Goal: Information Seeking & Learning: Check status

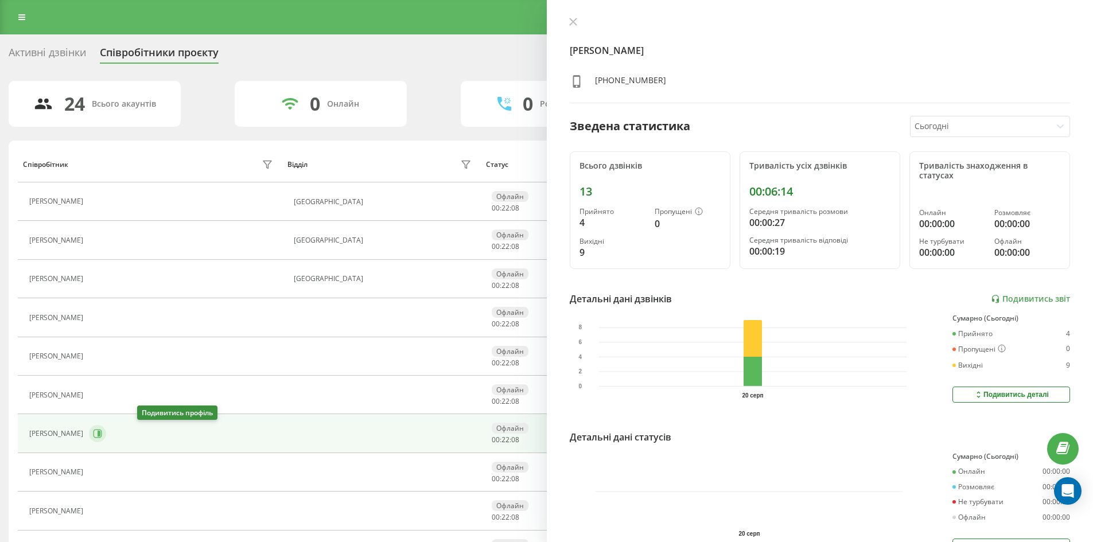
click at [106, 436] on button at bounding box center [97, 433] width 17 height 17
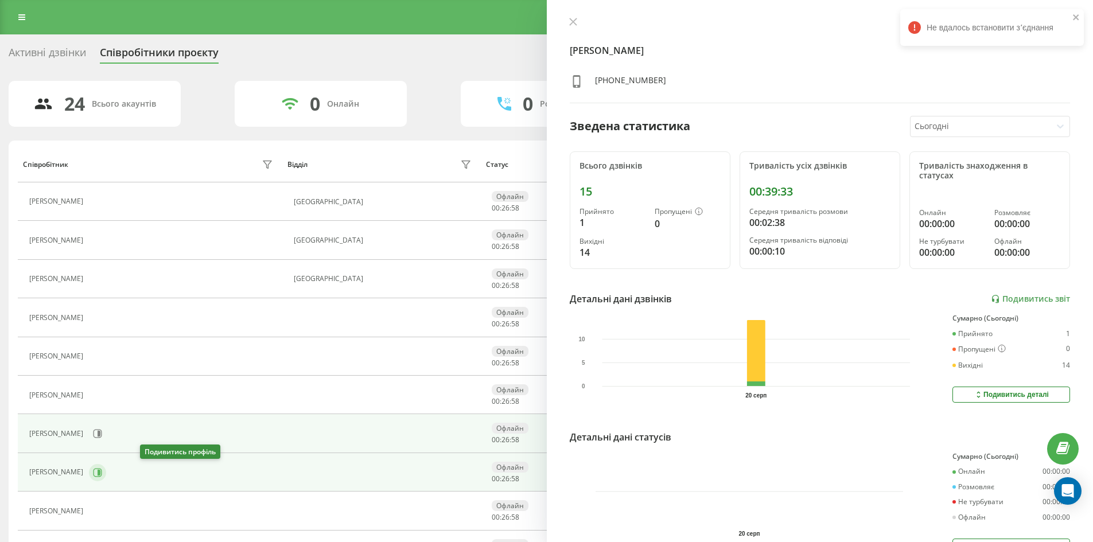
click at [100, 474] on icon at bounding box center [99, 472] width 3 height 6
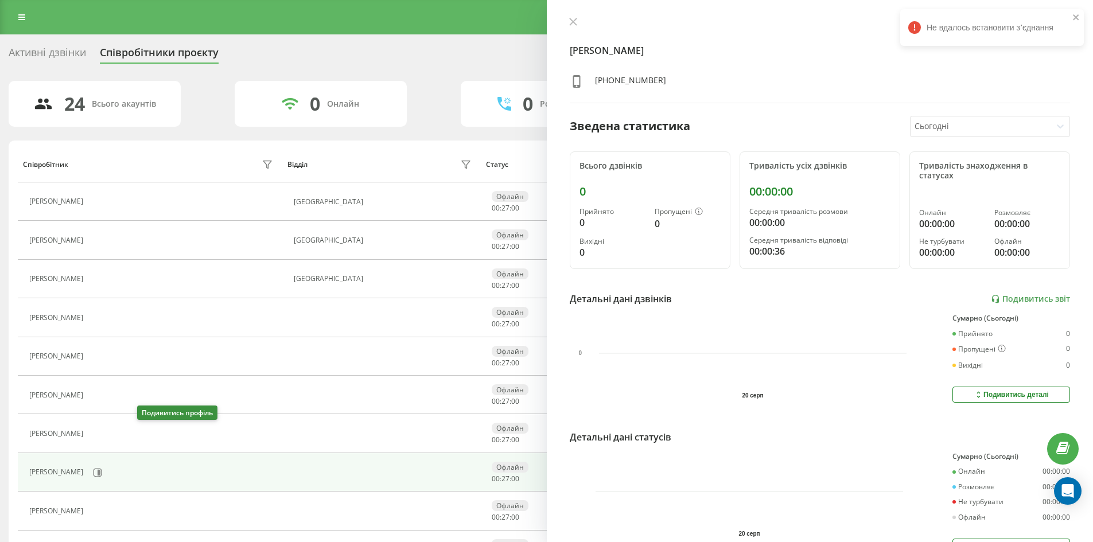
click at [100, 436] on icon at bounding box center [95, 433] width 9 height 9
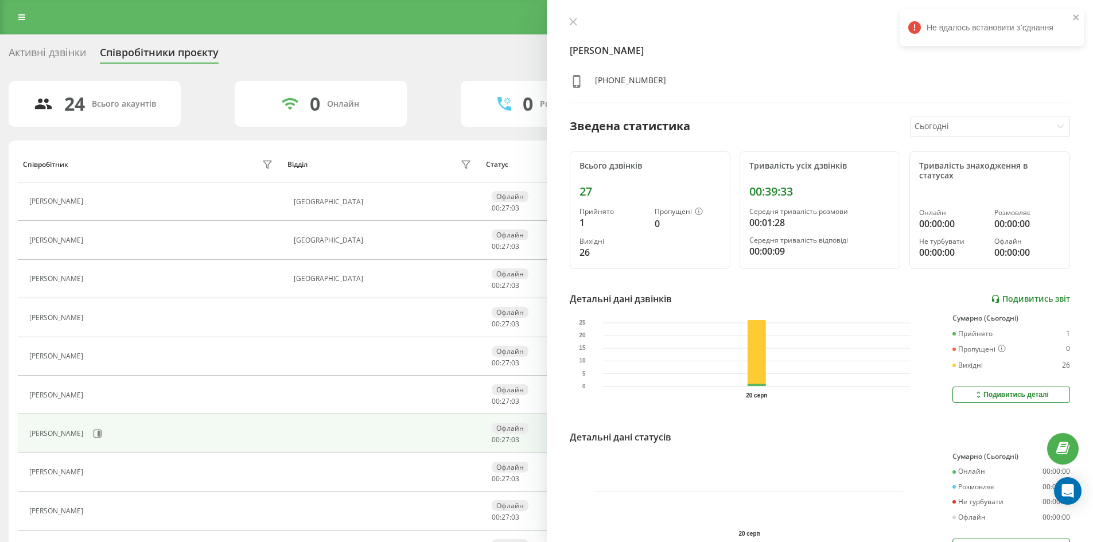
click at [1013, 300] on link "Подивитись звіт" at bounding box center [1030, 299] width 79 height 10
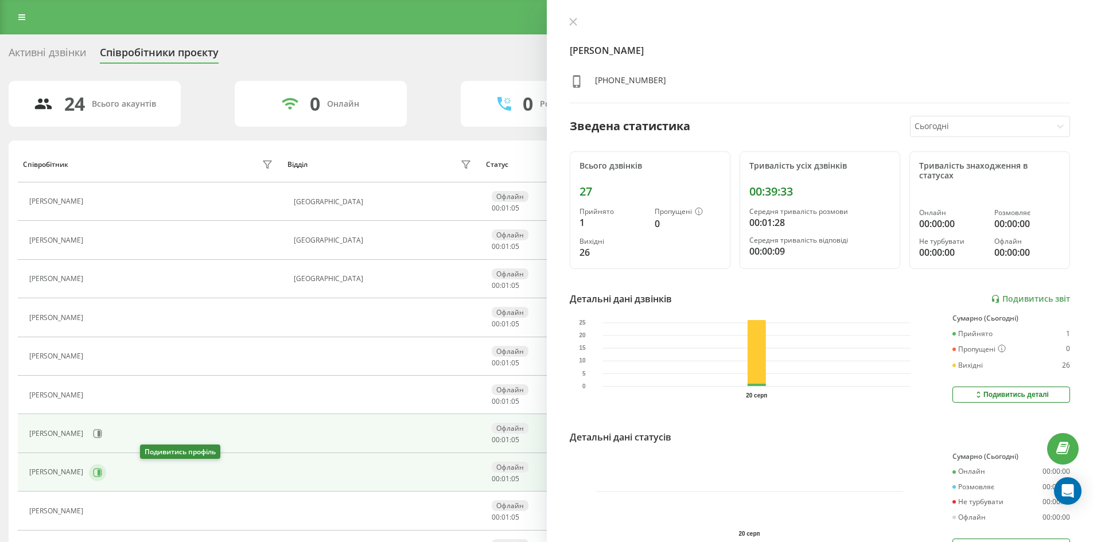
click at [106, 467] on button at bounding box center [97, 472] width 17 height 17
click at [102, 434] on icon at bounding box center [97, 433] width 9 height 9
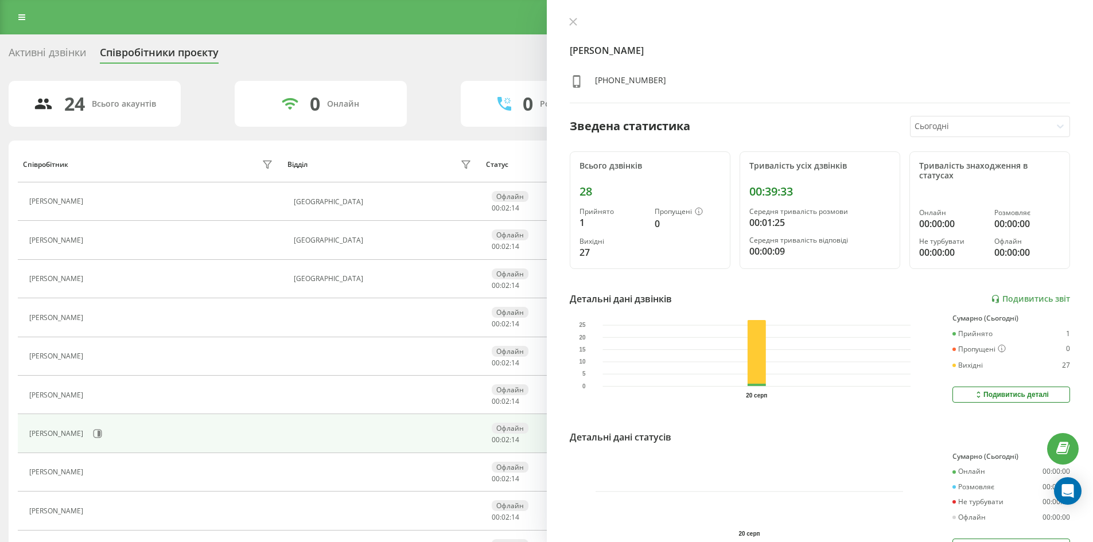
click at [1027, 307] on div "Михайленко Олексій Ігорович +380632713378 Зведена статистика Сьогодні Всього дз…" at bounding box center [820, 271] width 547 height 542
click at [1027, 301] on link "Подивитись звіт" at bounding box center [1030, 299] width 79 height 10
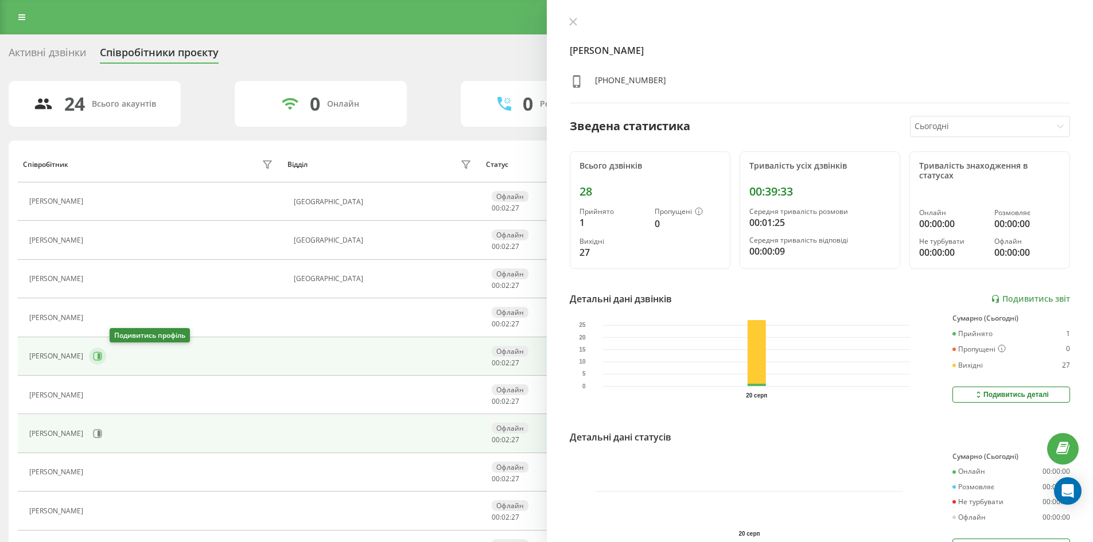
click at [102, 352] on icon at bounding box center [97, 356] width 9 height 9
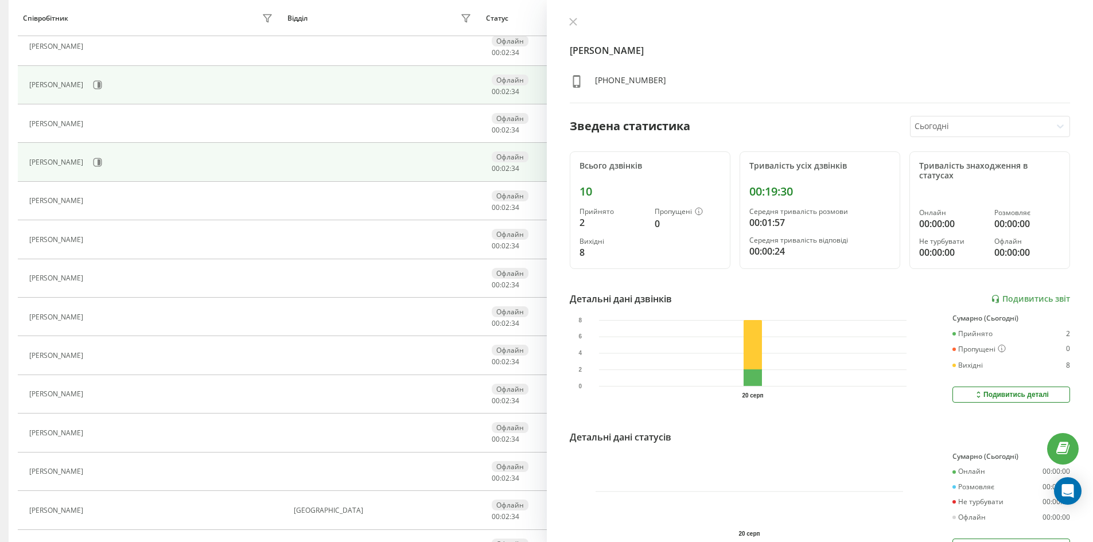
scroll to position [287, 0]
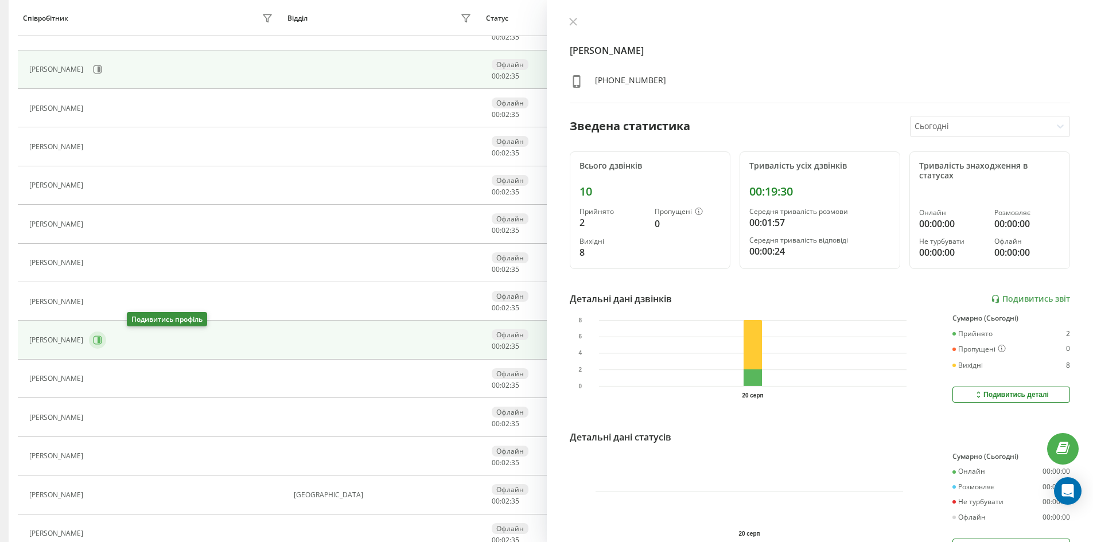
click at [100, 342] on icon at bounding box center [99, 340] width 3 height 6
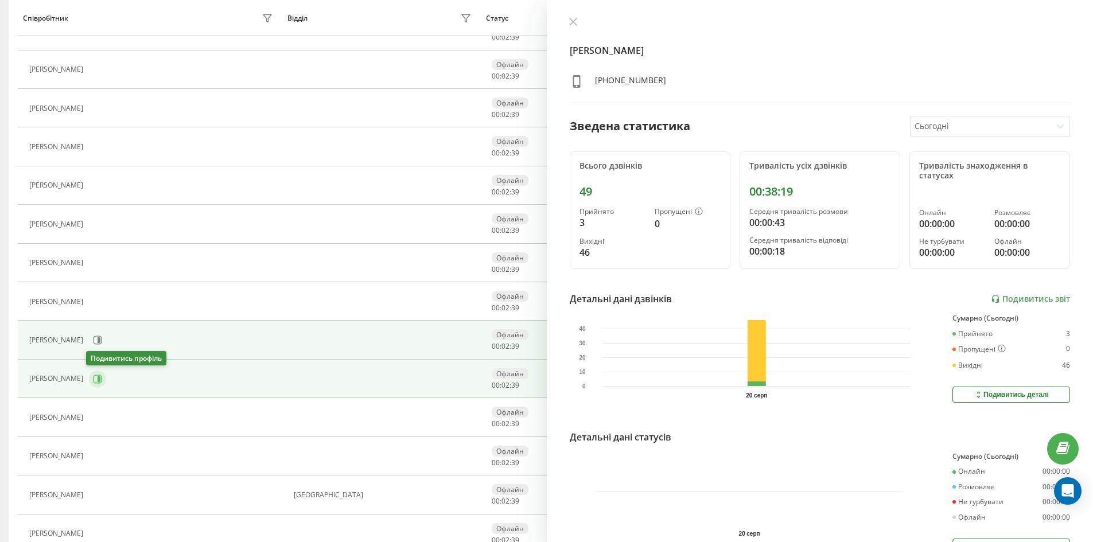
click at [98, 384] on button at bounding box center [97, 379] width 17 height 17
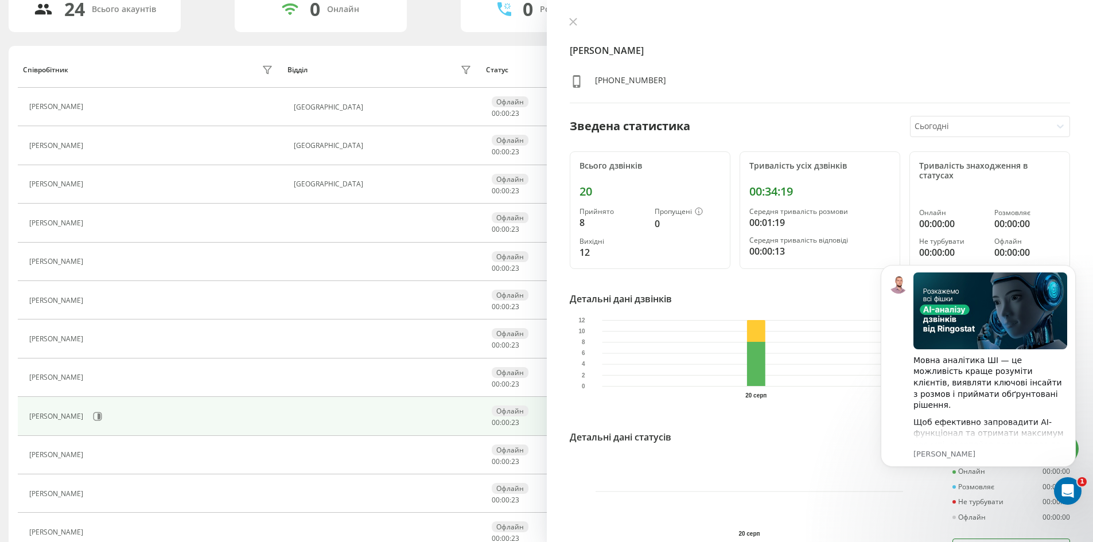
scroll to position [115, 0]
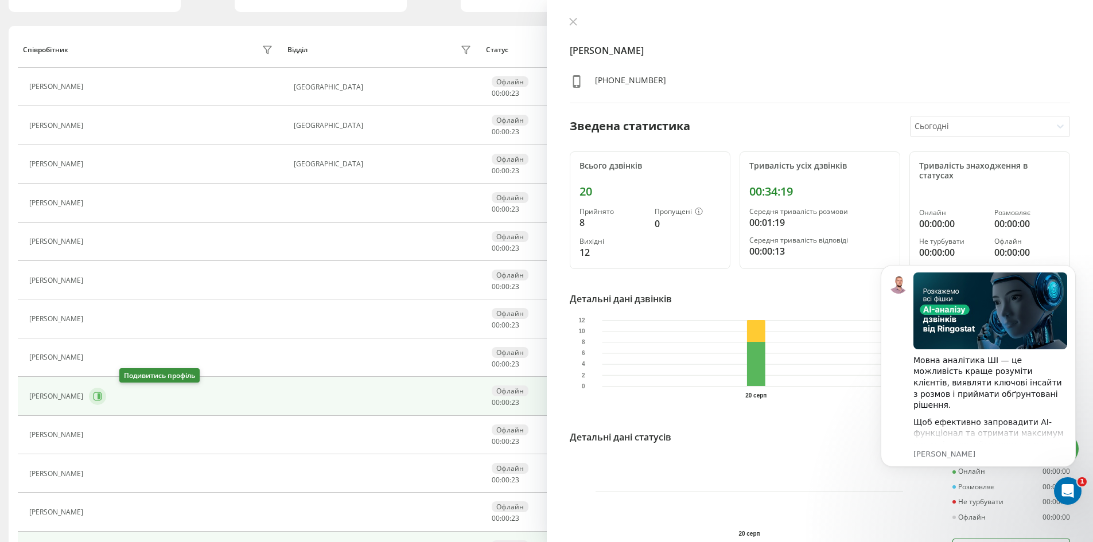
click at [102, 397] on icon at bounding box center [97, 396] width 9 height 9
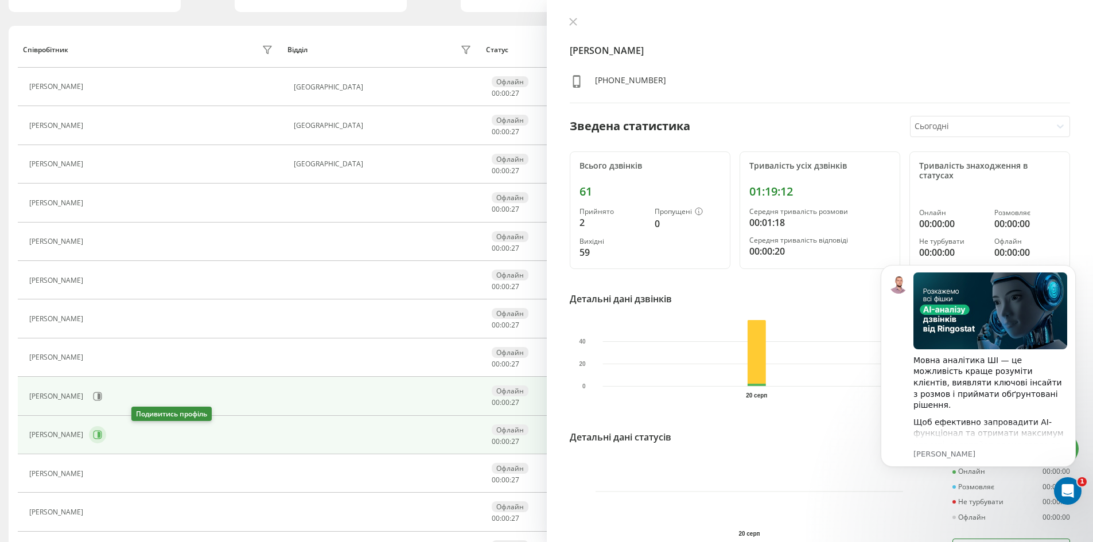
click at [106, 432] on button at bounding box center [97, 434] width 17 height 17
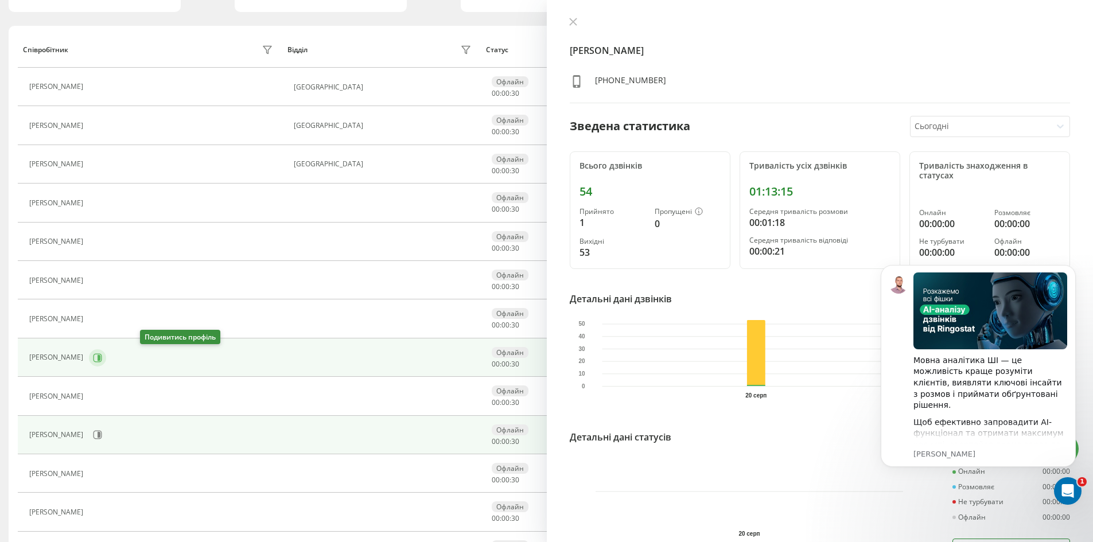
click at [102, 361] on icon at bounding box center [97, 358] width 9 height 9
click at [102, 434] on icon at bounding box center [97, 434] width 9 height 9
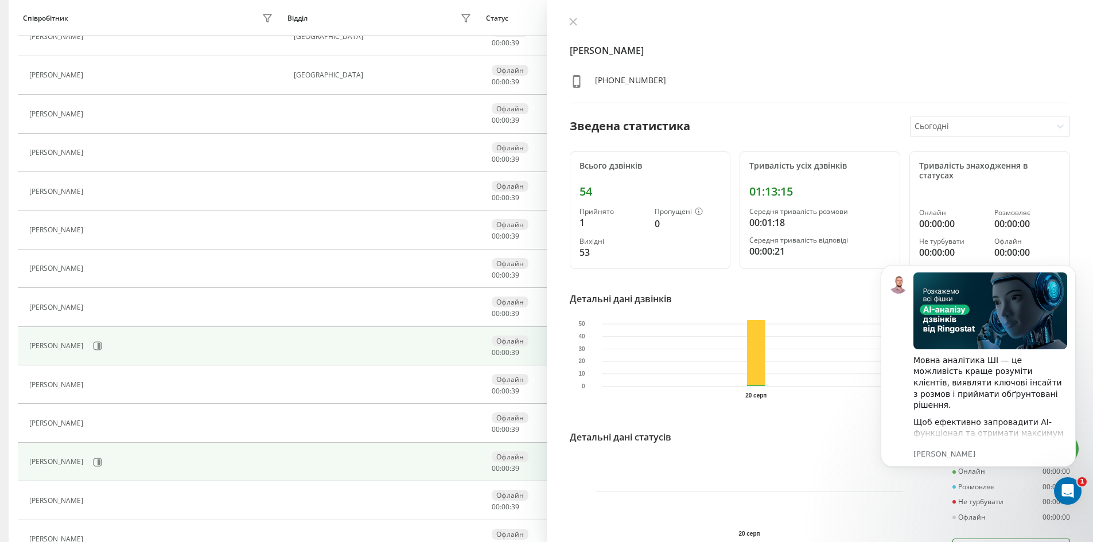
scroll to position [230, 0]
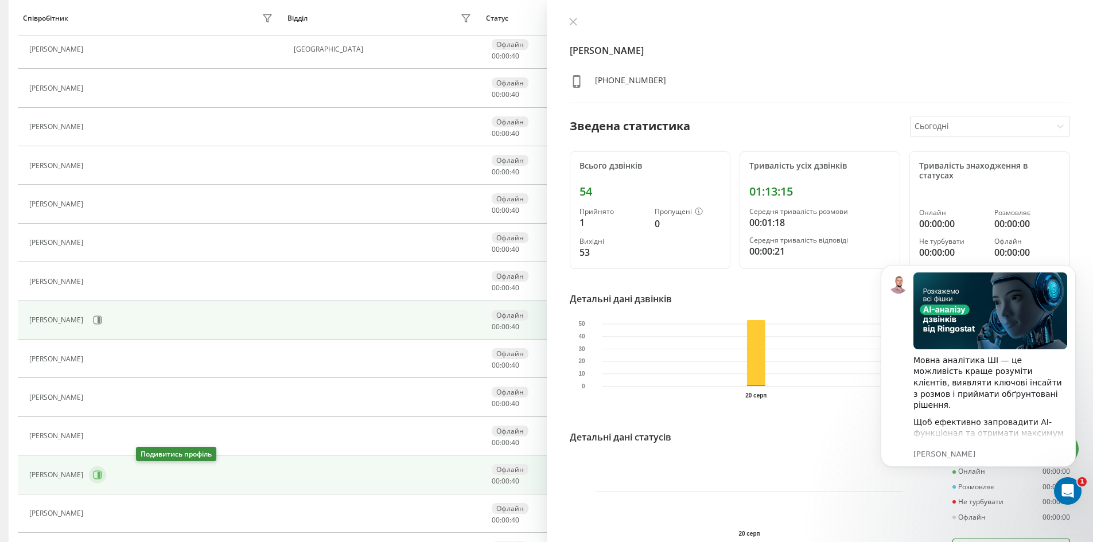
click at [106, 473] on button at bounding box center [97, 475] width 17 height 17
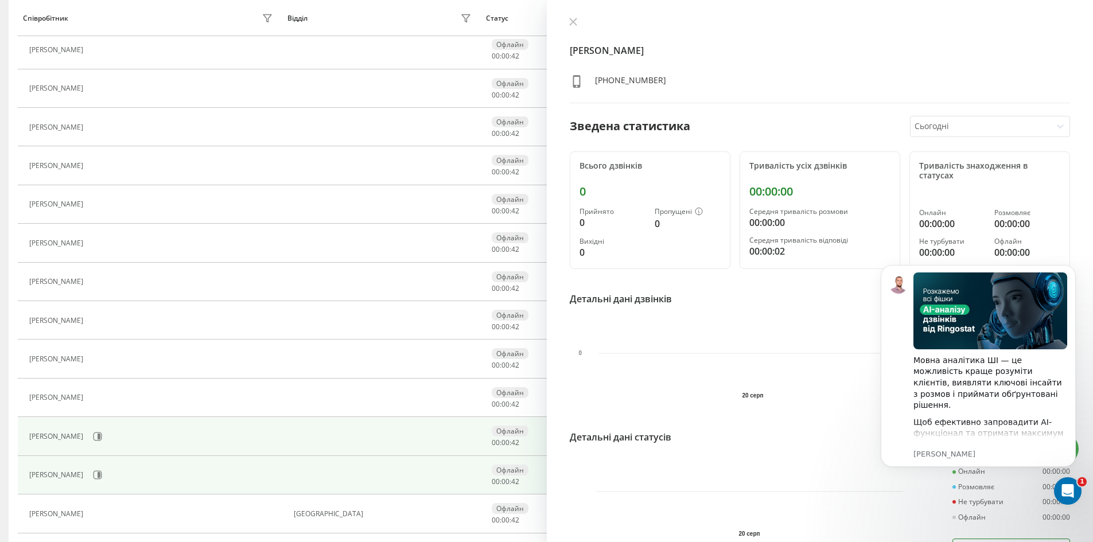
scroll to position [287, 0]
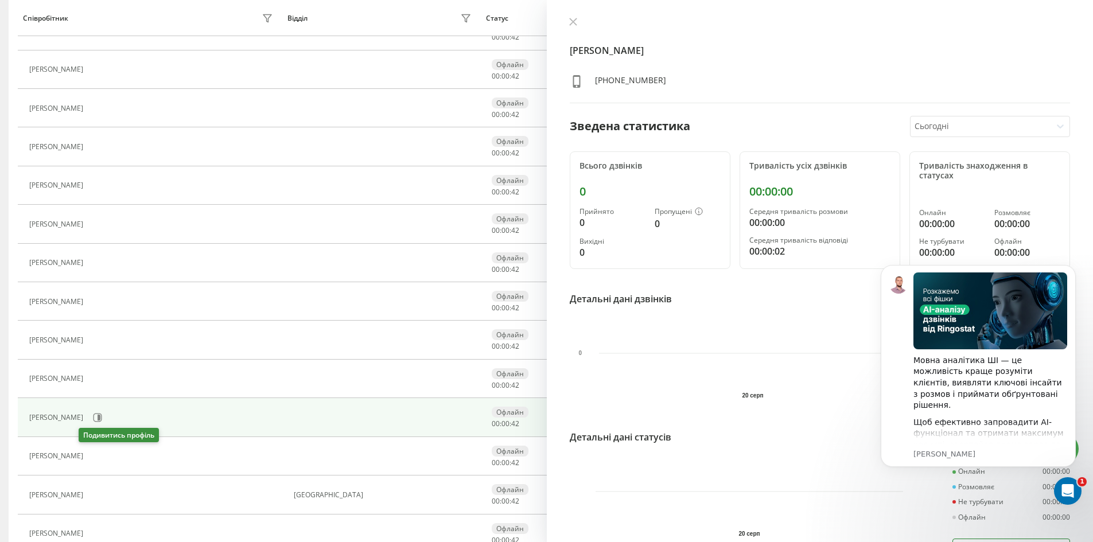
click at [91, 457] on icon at bounding box center [95, 456] width 9 height 9
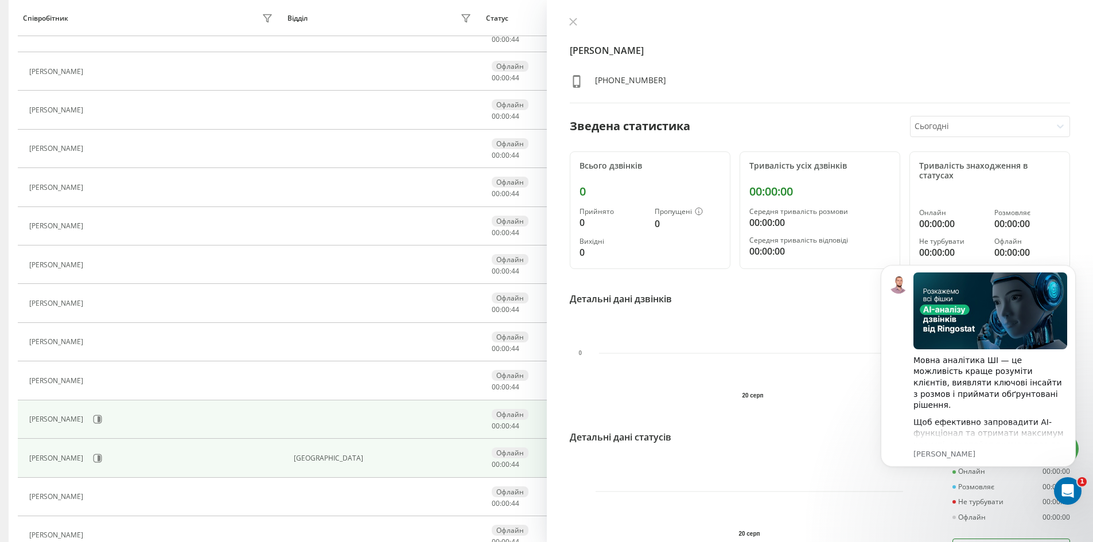
scroll to position [344, 0]
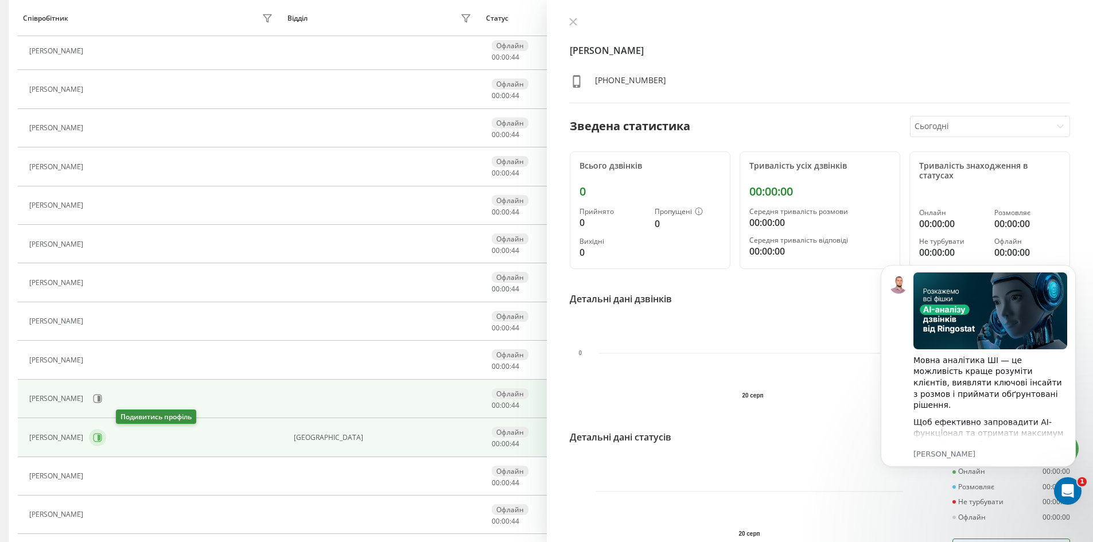
click at [102, 442] on icon at bounding box center [97, 437] width 9 height 9
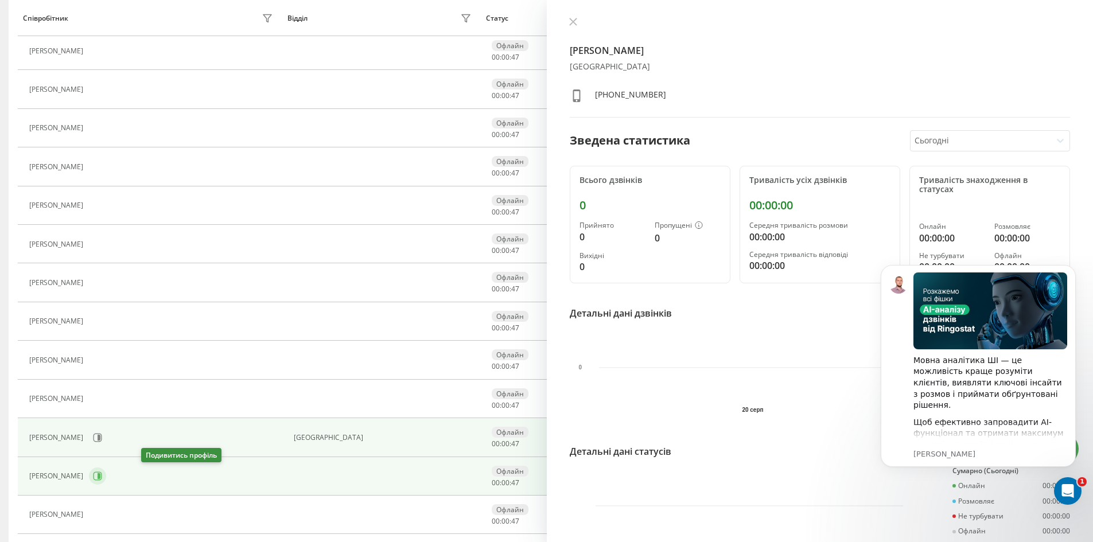
click at [102, 475] on icon at bounding box center [97, 476] width 9 height 9
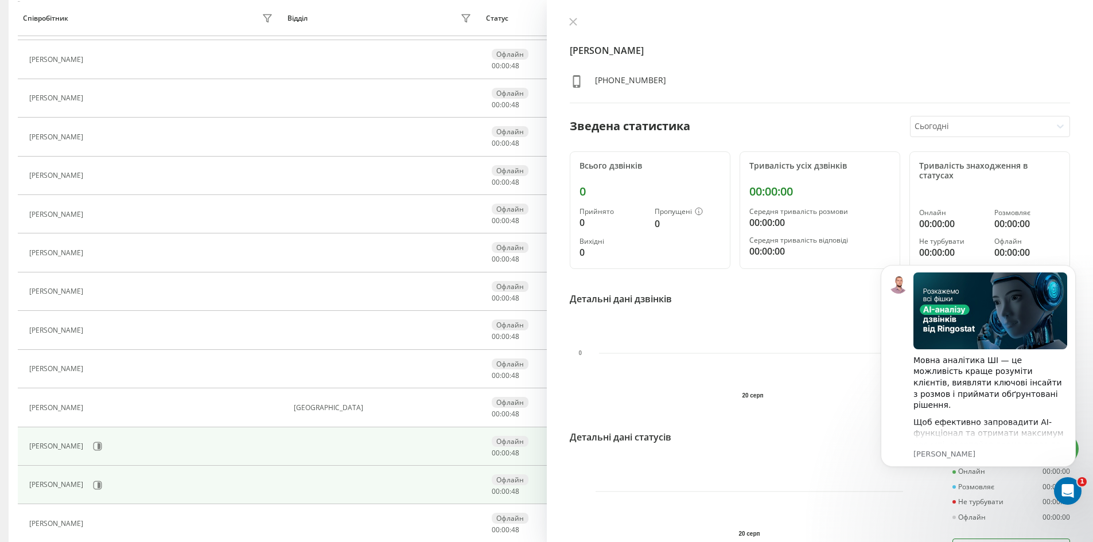
scroll to position [402, 0]
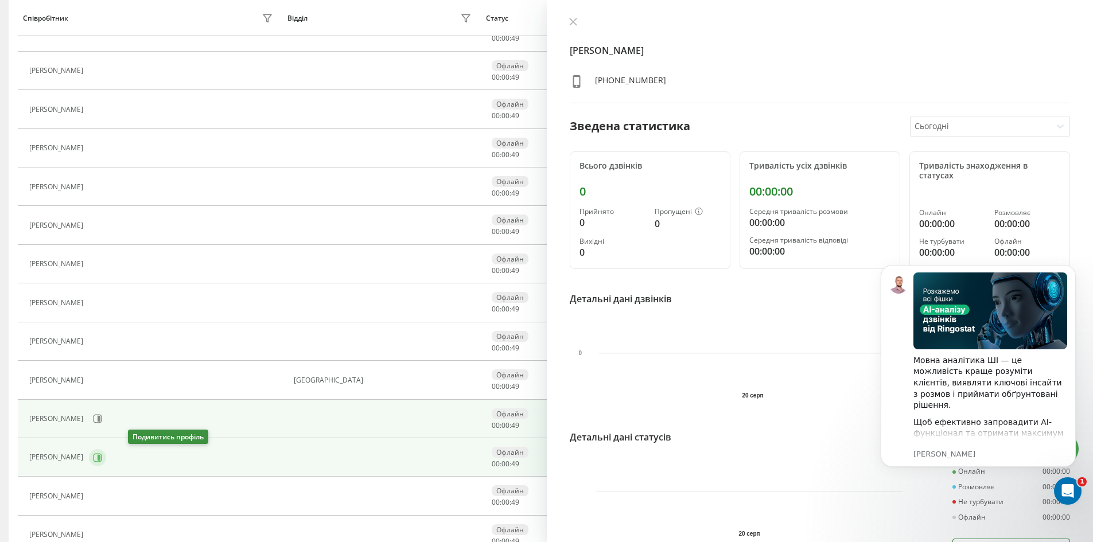
click at [106, 463] on button at bounding box center [97, 457] width 17 height 17
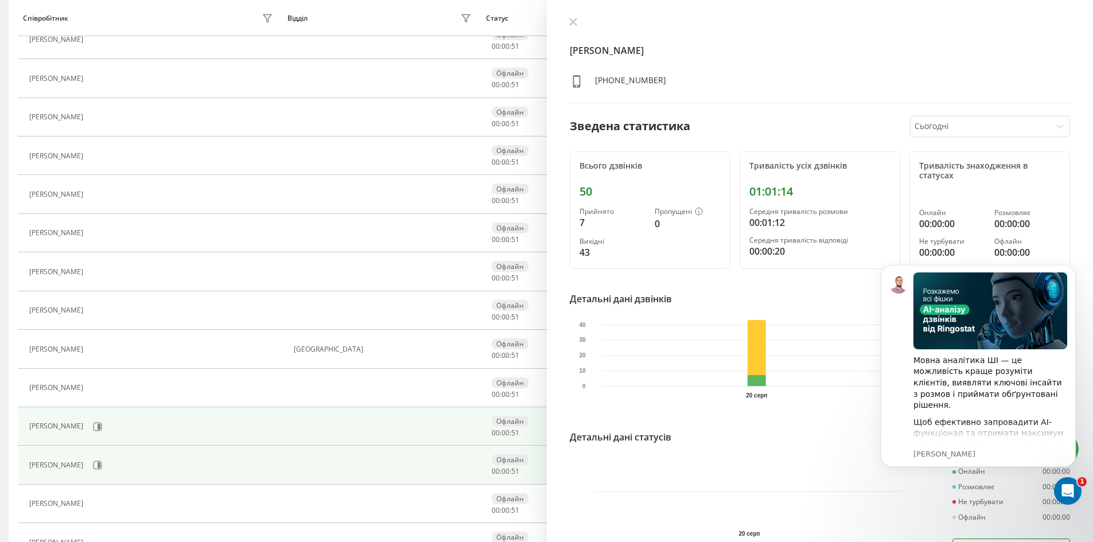
scroll to position [459, 0]
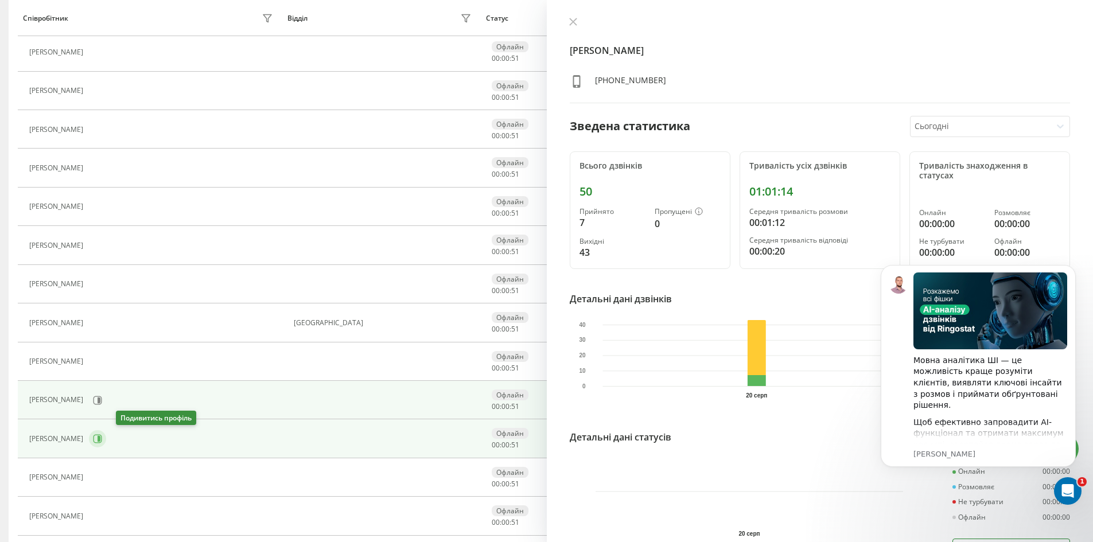
click at [102, 444] on icon at bounding box center [97, 438] width 9 height 9
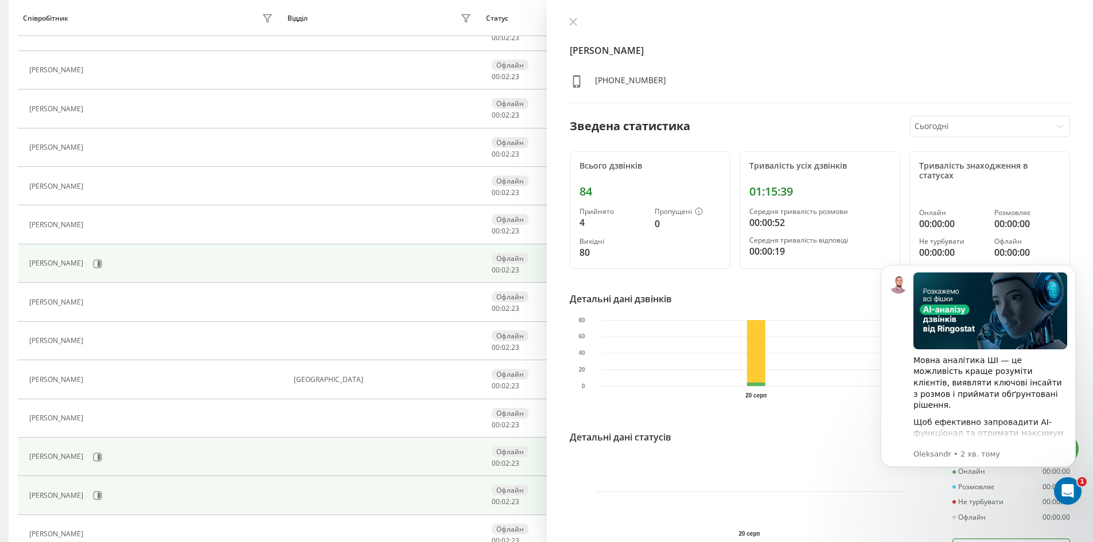
scroll to position [402, 0]
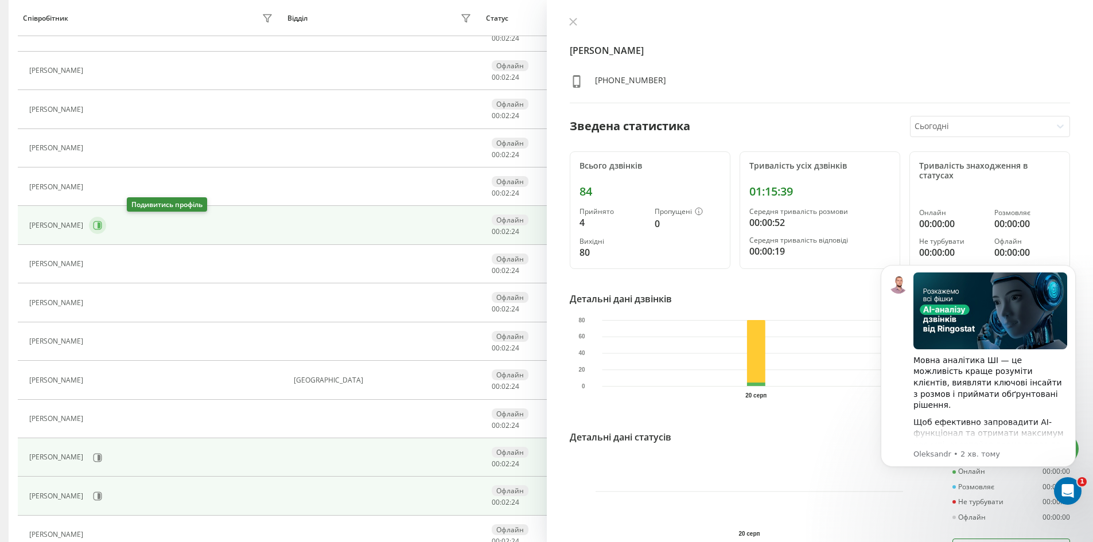
click at [102, 226] on icon at bounding box center [98, 226] width 9 height 9
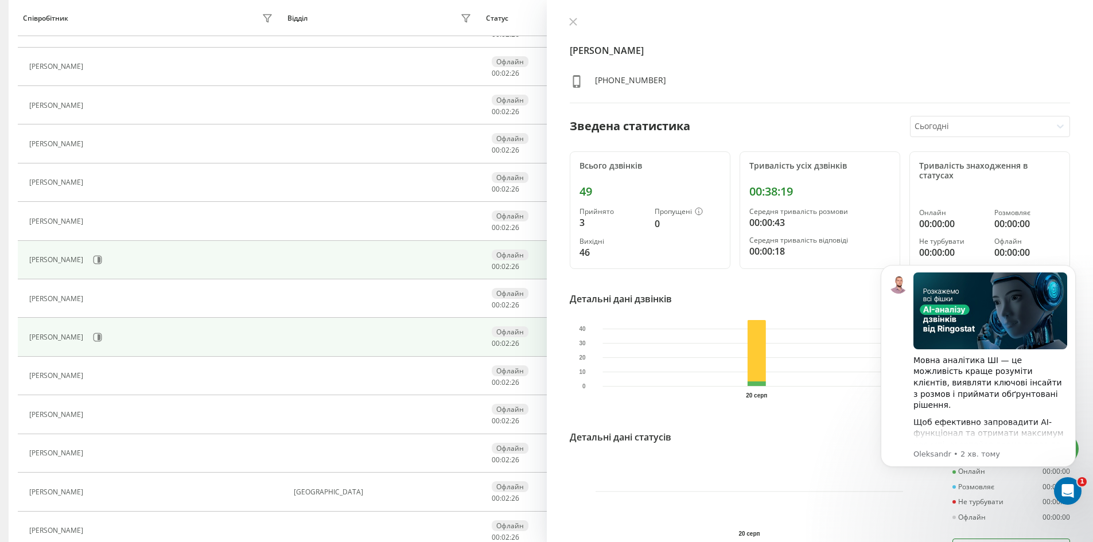
scroll to position [287, 0]
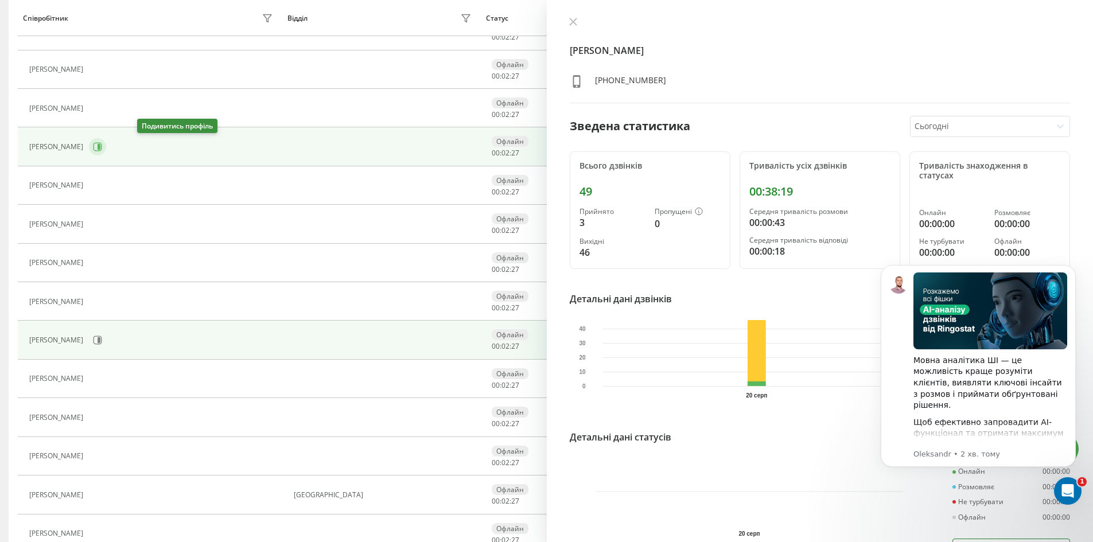
click at [102, 143] on icon at bounding box center [98, 147] width 9 height 9
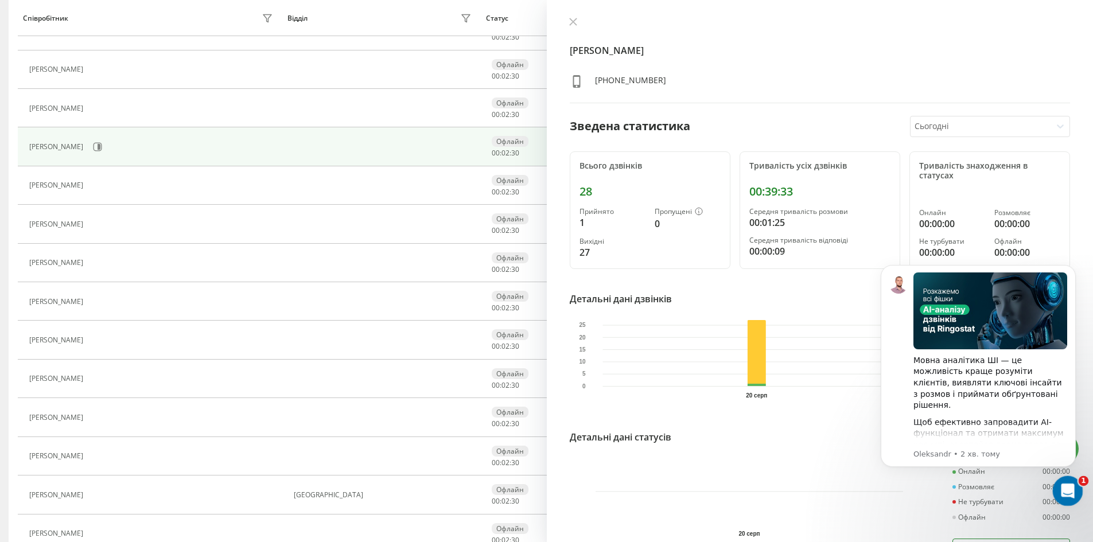
click at [1065, 494] on icon "Відкрити програму для спілкування Intercom" at bounding box center [1066, 489] width 19 height 19
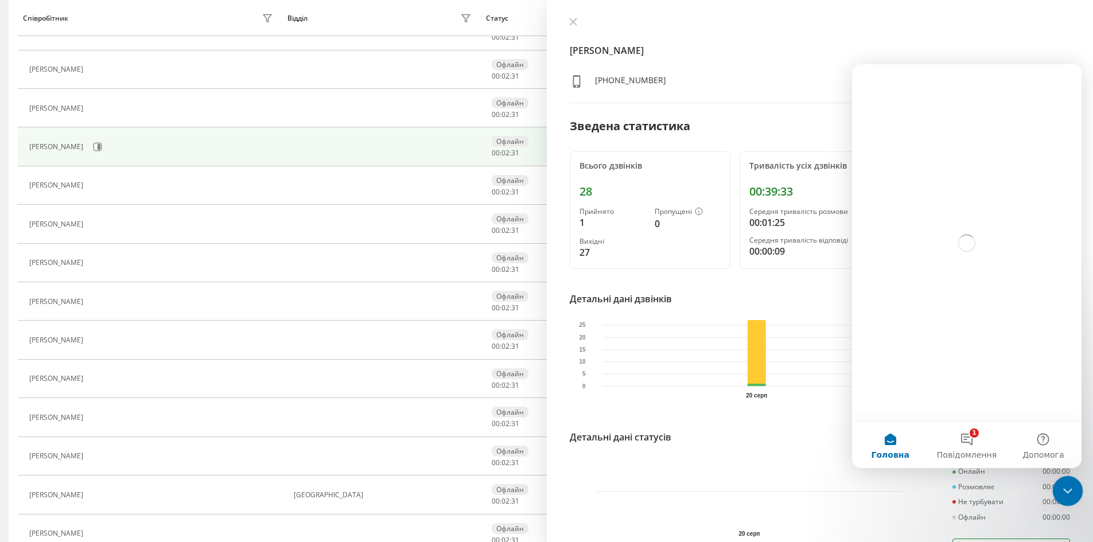
click at [1067, 488] on icon "Закрити програму для спілкування Intercom" at bounding box center [1067, 490] width 14 height 14
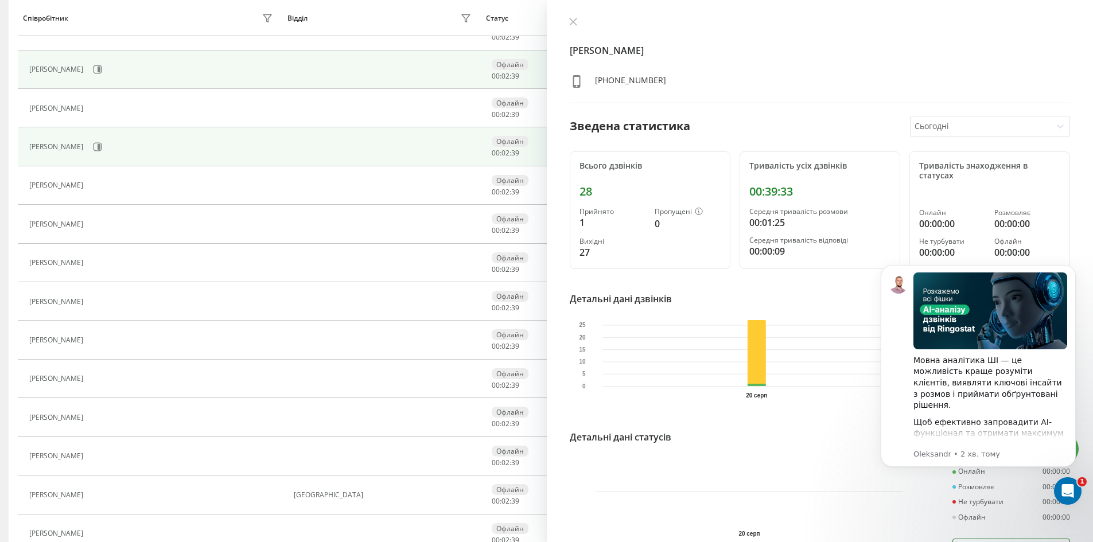
click at [108, 69] on div "[PERSON_NAME]" at bounding box center [152, 70] width 247 height 20
click at [102, 69] on icon at bounding box center [97, 69] width 9 height 9
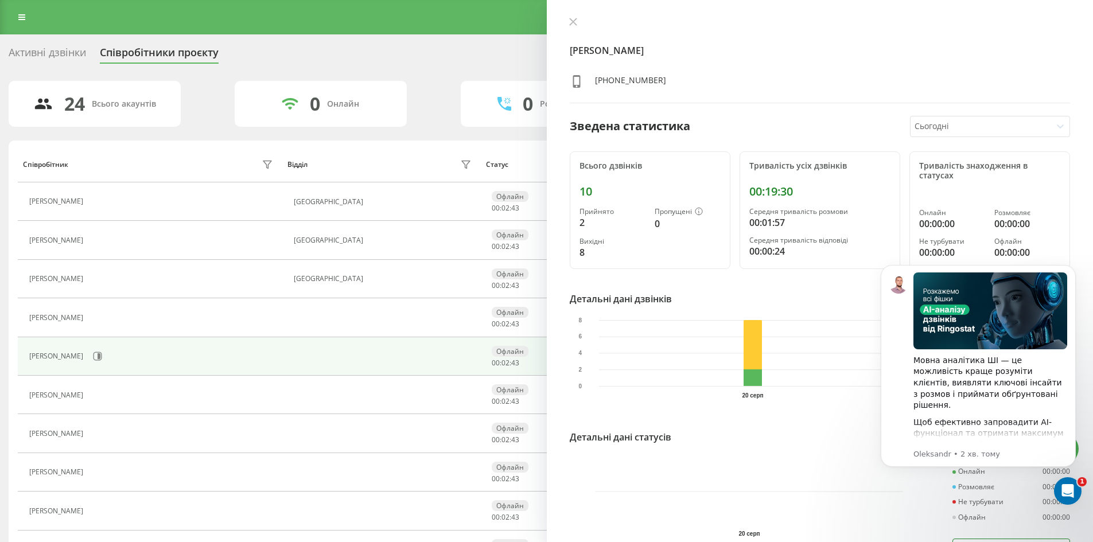
click at [86, 55] on div "Активні дзвінки" at bounding box center [47, 55] width 77 height 18
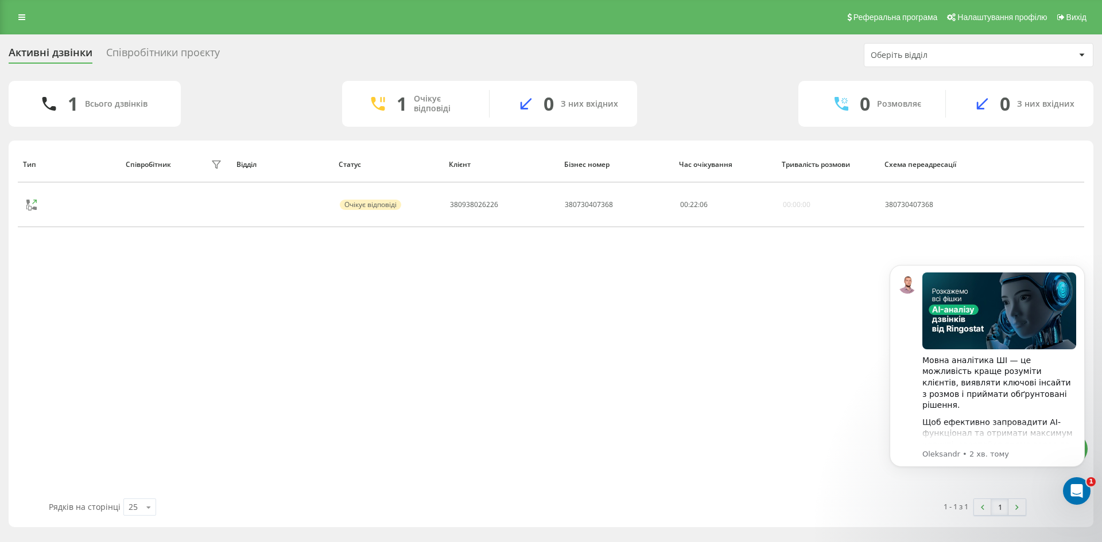
click at [150, 49] on div "Співробітники проєкту" at bounding box center [163, 55] width 114 height 18
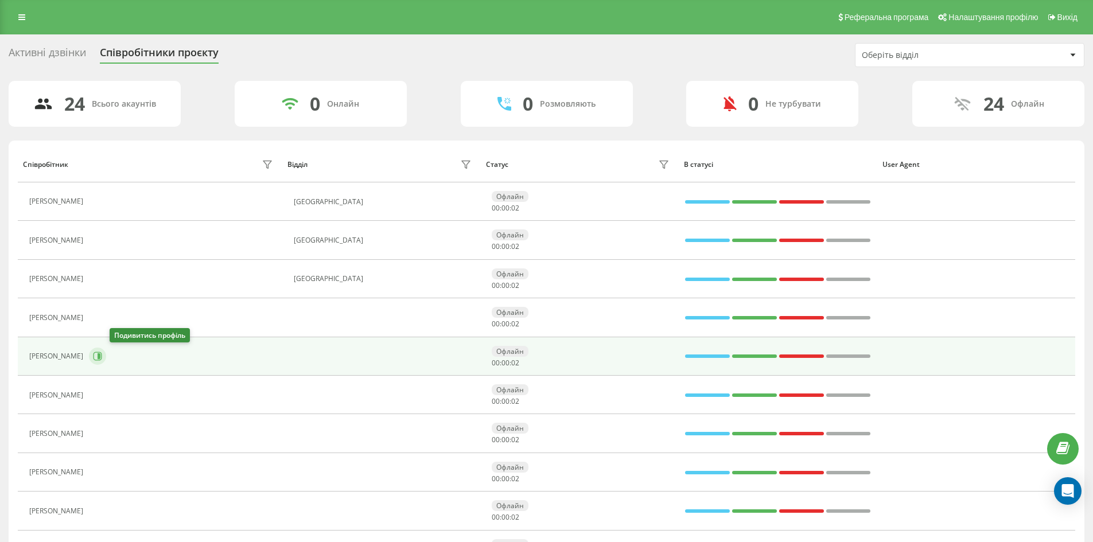
click at [102, 359] on icon at bounding box center [97, 356] width 9 height 9
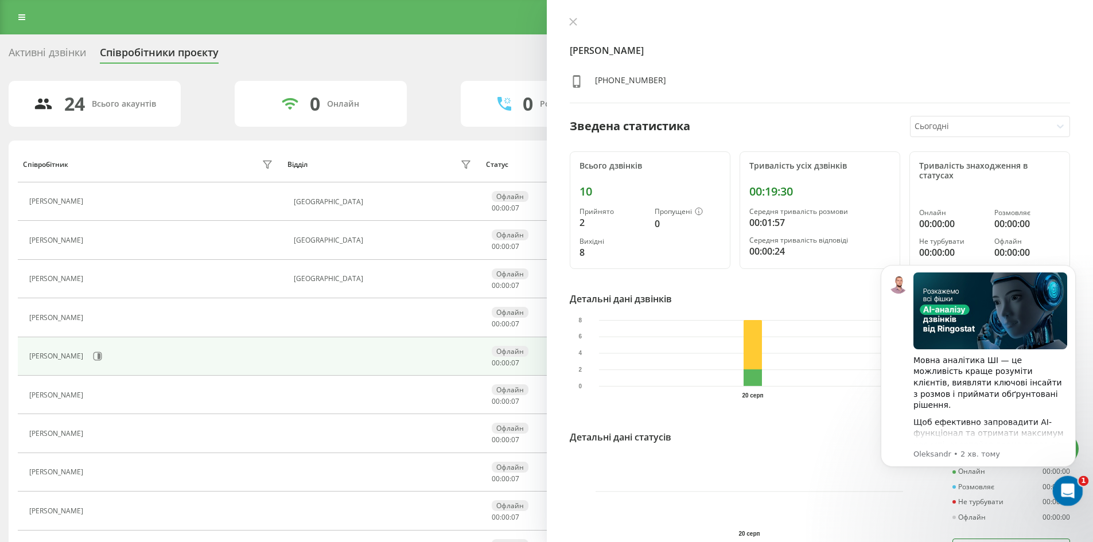
click at [1073, 498] on div "Відкрити програму для спілкування Intercom" at bounding box center [1066, 490] width 38 height 38
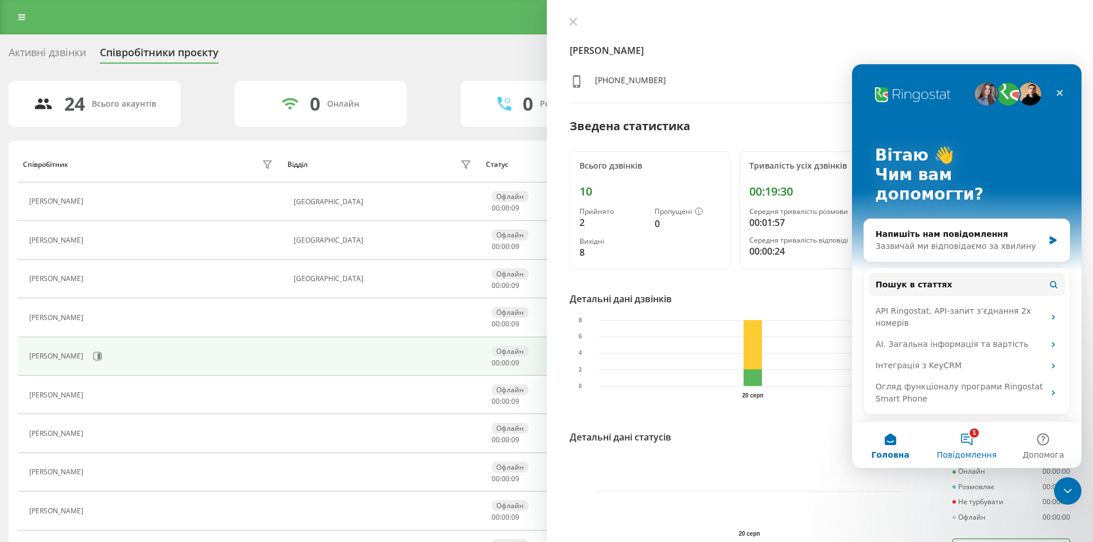
click at [968, 453] on span "Повідомлення" at bounding box center [967, 455] width 60 height 8
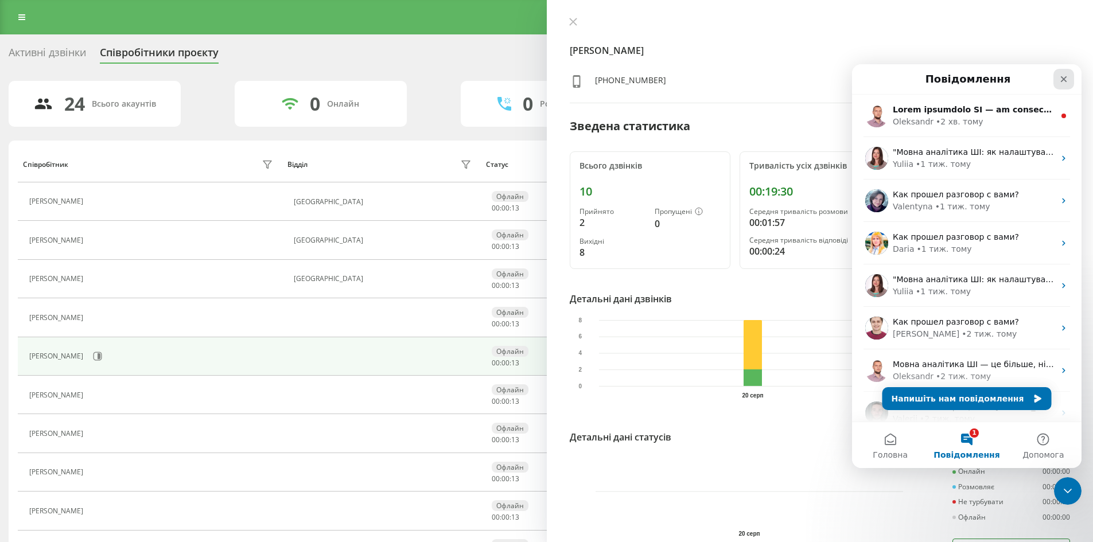
click at [1068, 80] on icon "Закрити" at bounding box center [1064, 79] width 9 height 9
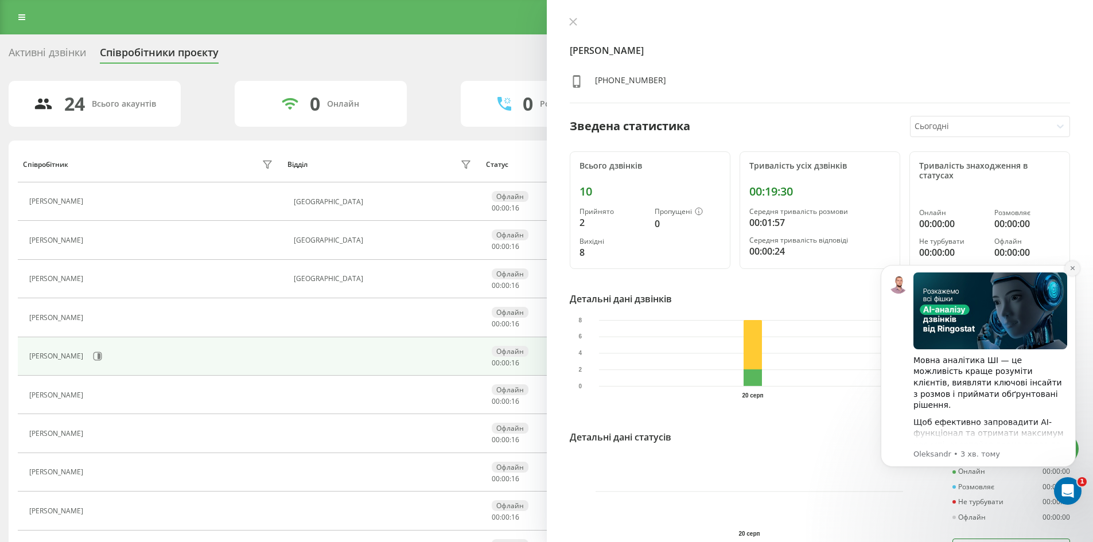
click at [1072, 267] on icon "Dismiss notification" at bounding box center [1073, 268] width 6 height 6
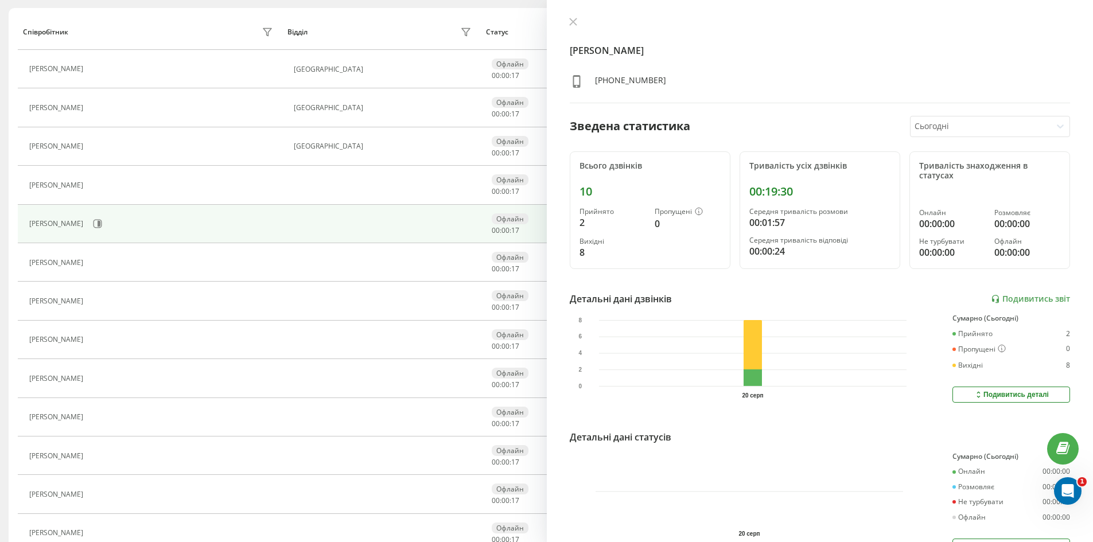
scroll to position [344, 0]
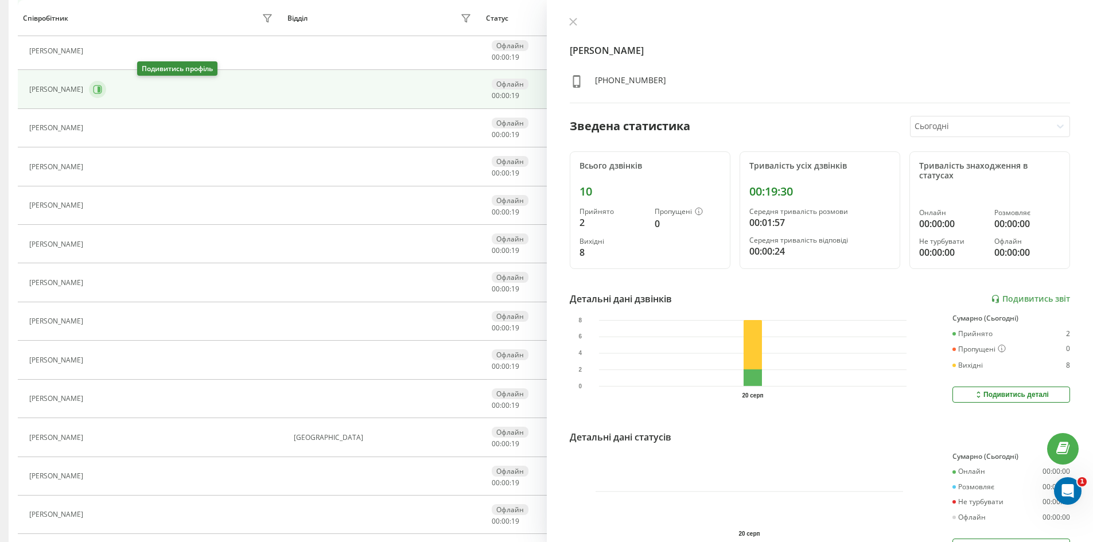
click at [106, 88] on button at bounding box center [97, 89] width 17 height 17
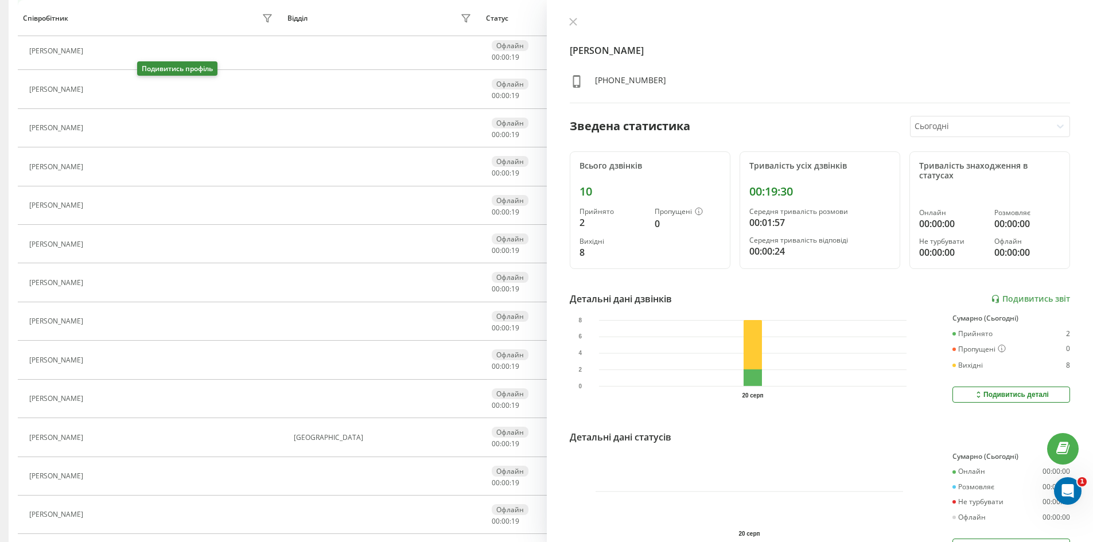
scroll to position [346, 0]
